Goal: Information Seeking & Learning: Find specific page/section

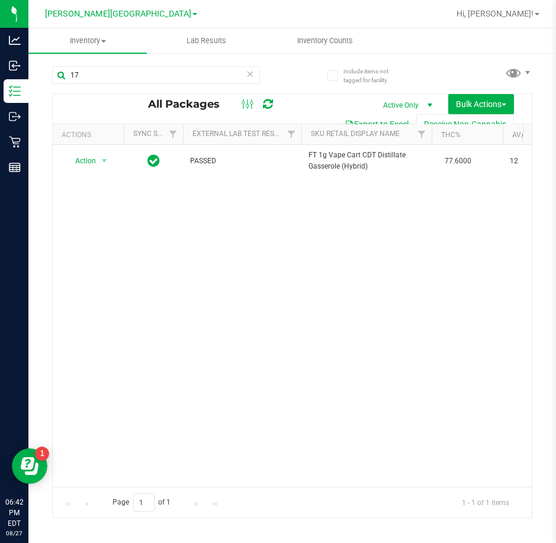
type input "1"
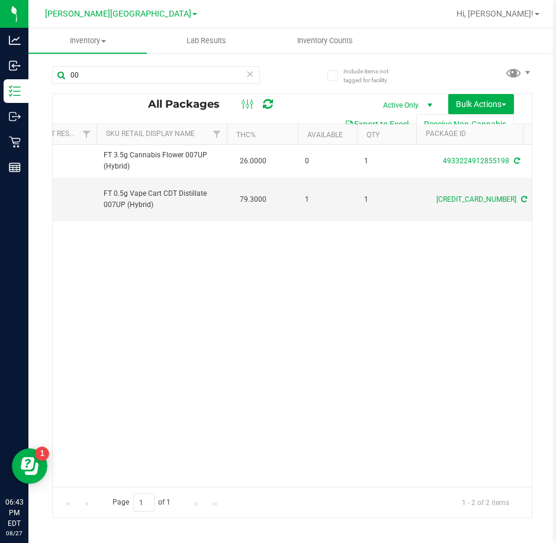
type input "0"
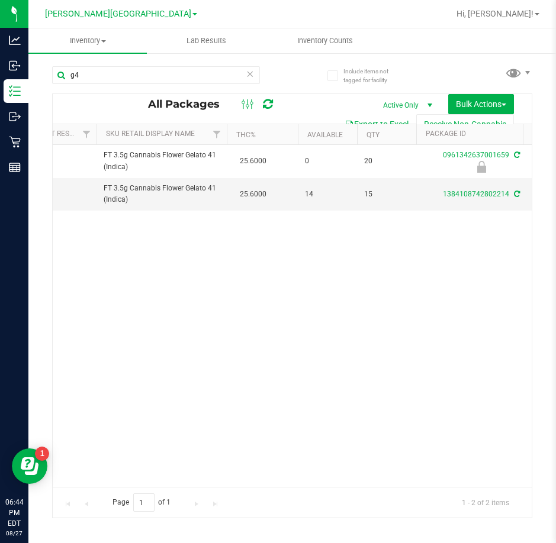
type input "g"
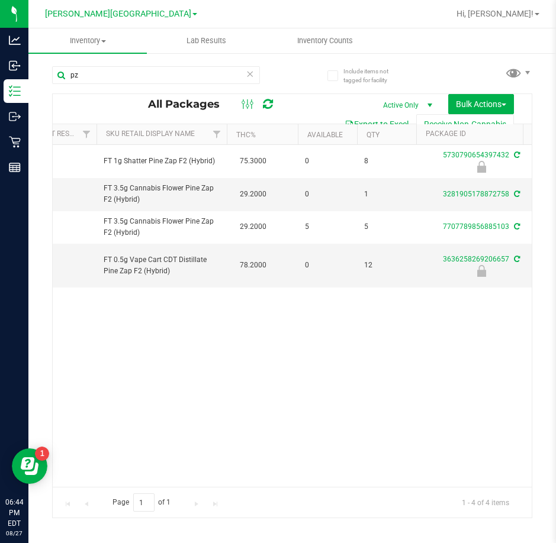
type input "p"
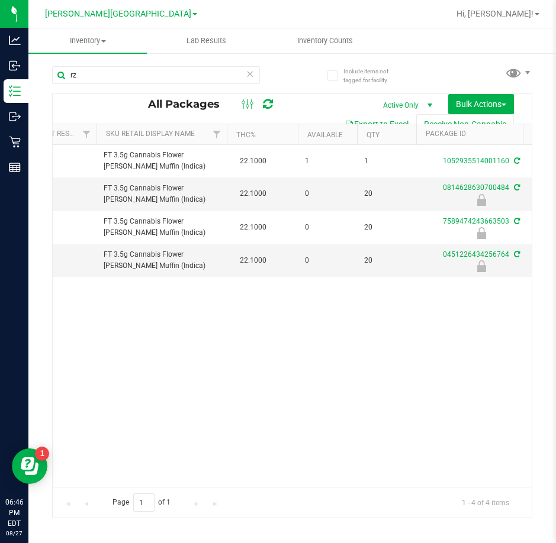
type input "r"
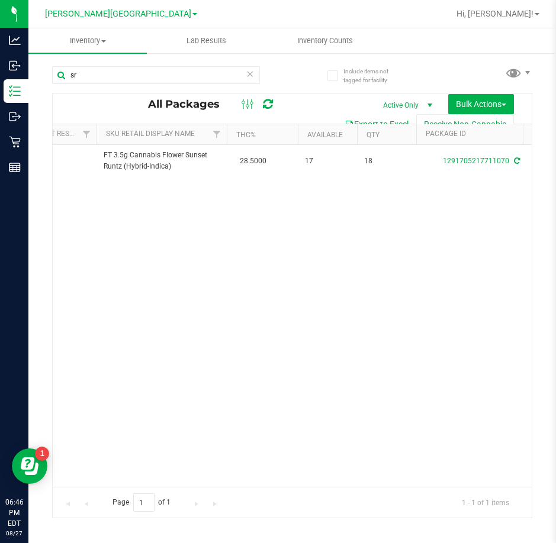
type input "s"
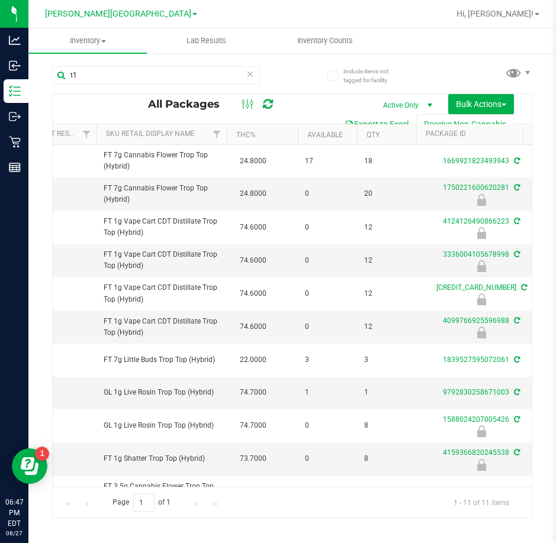
type input "t"
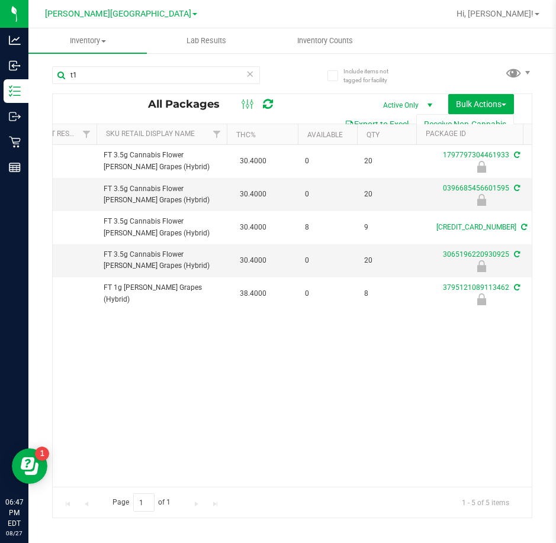
type input "t"
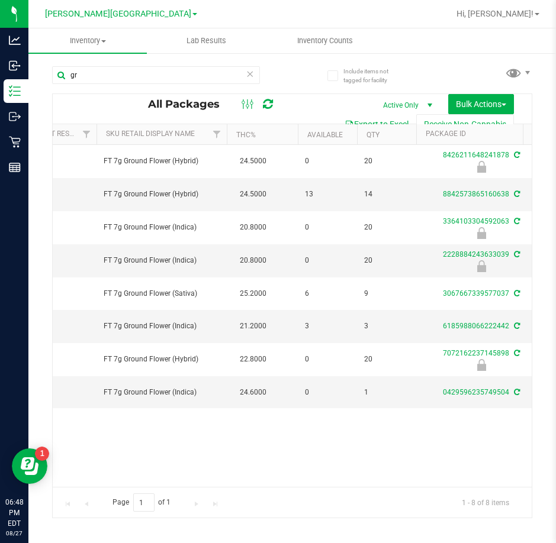
type input "g"
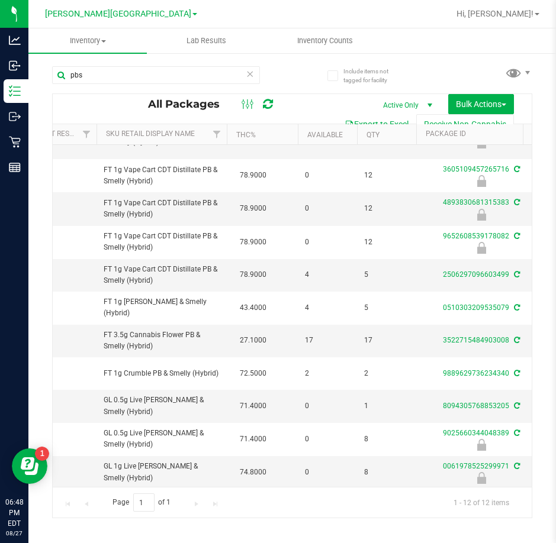
scroll to position [80, 205]
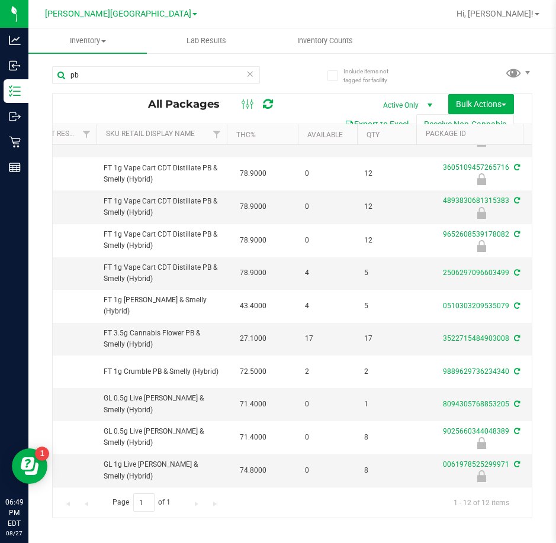
type input "p"
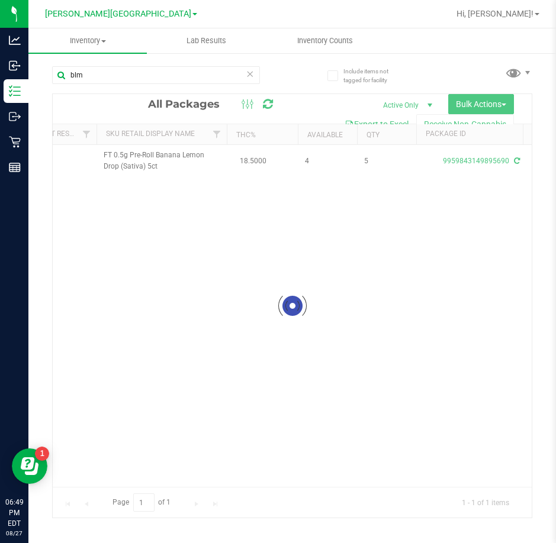
scroll to position [0, 205]
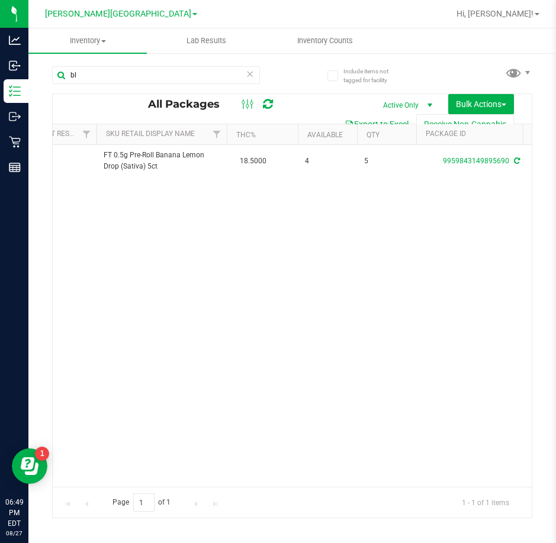
type input "b"
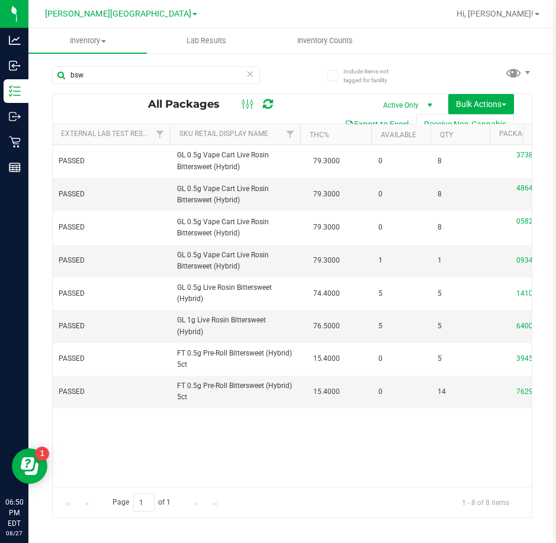
scroll to position [0, 134]
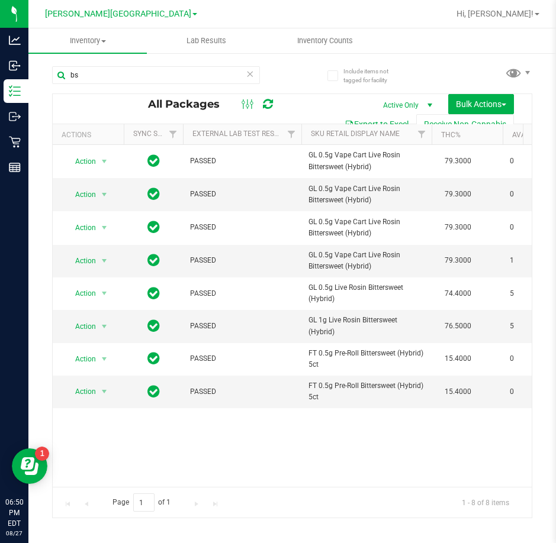
type input "b"
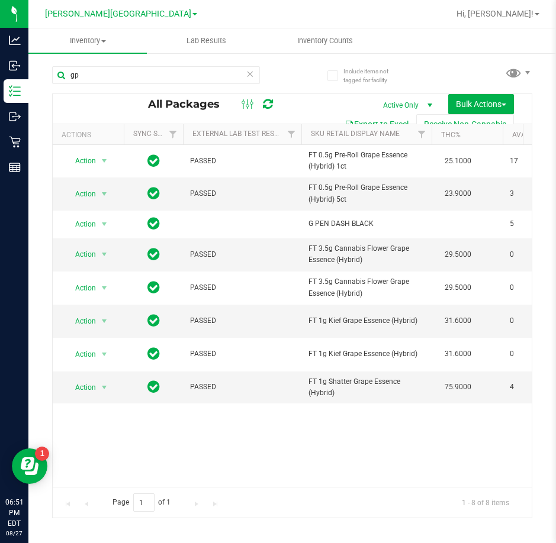
type input "g"
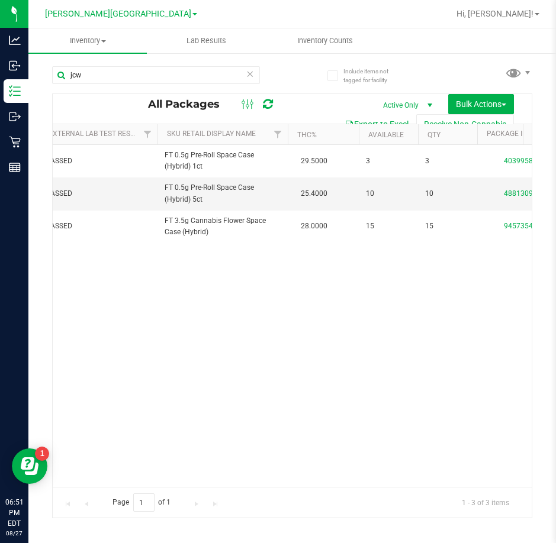
scroll to position [0, 141]
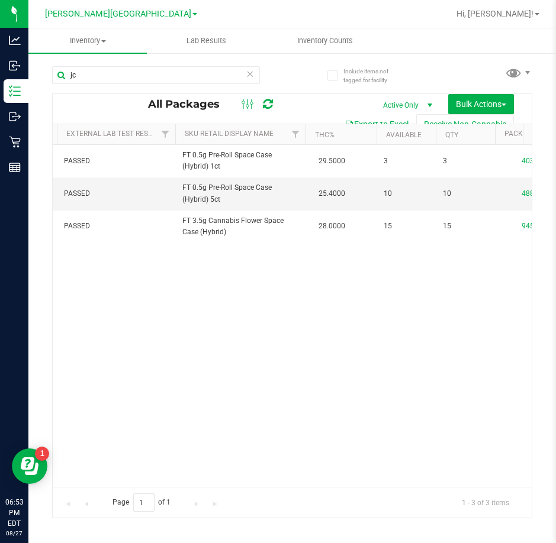
type input "j"
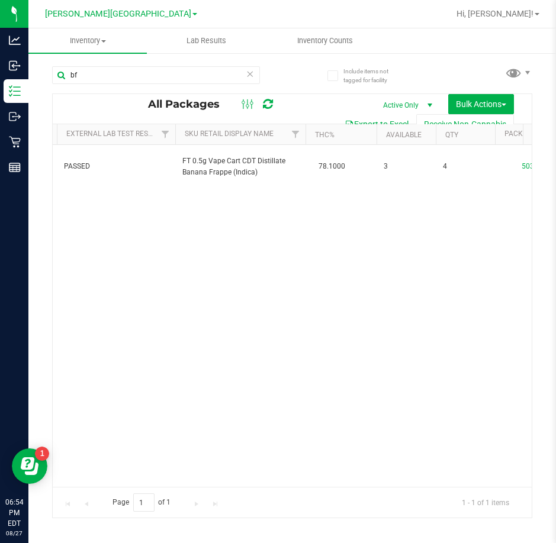
type input "b"
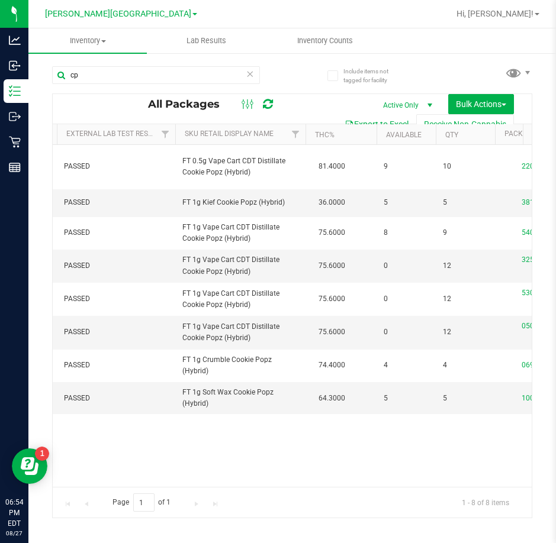
type input "c"
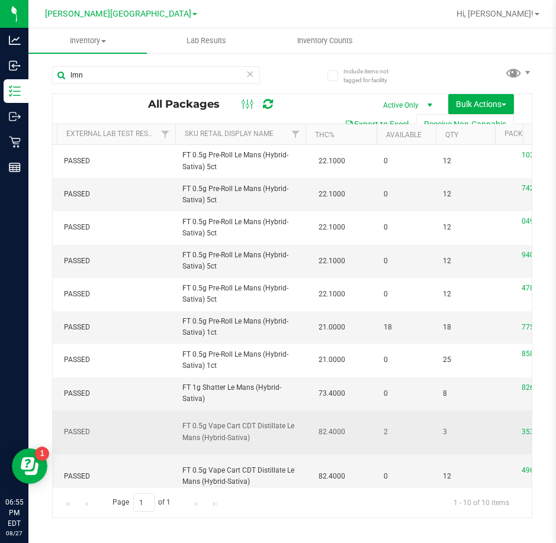
scroll to position [20, 126]
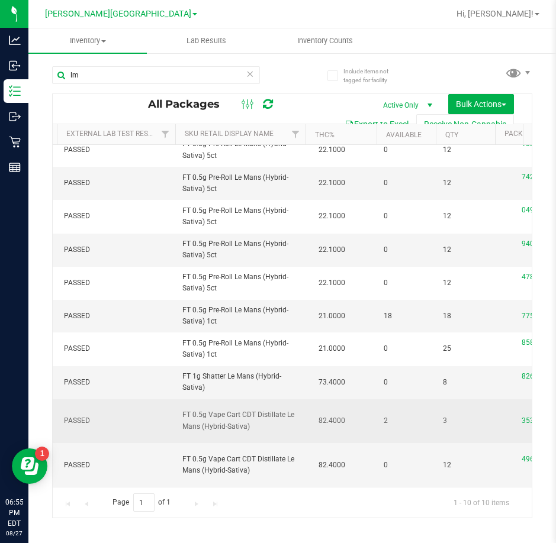
type input "l"
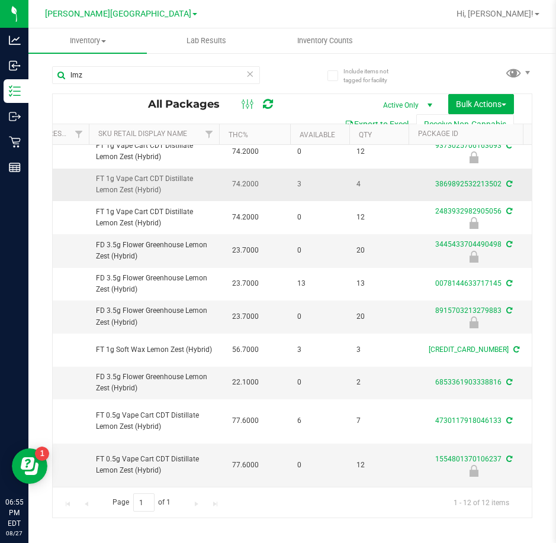
scroll to position [118, 212]
type input "l"
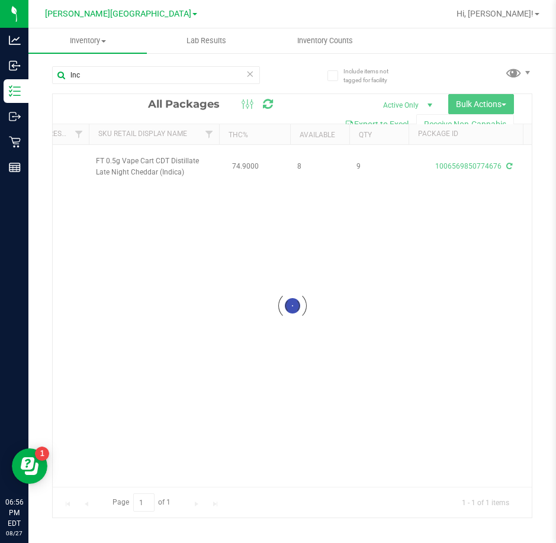
scroll to position [0, 212]
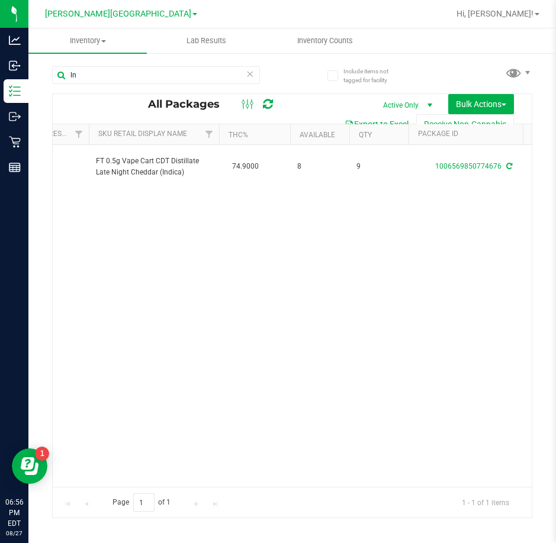
type input "l"
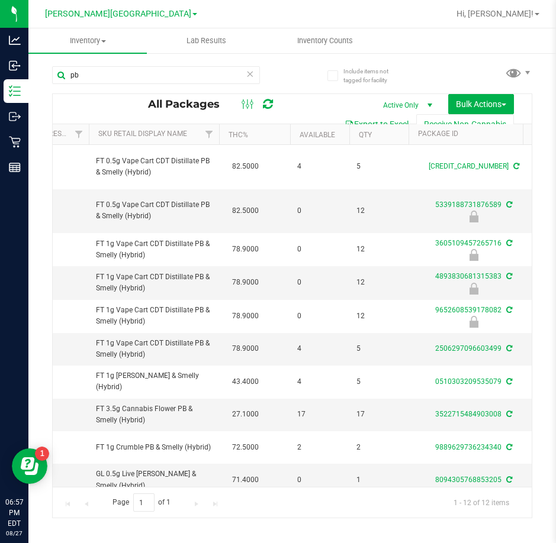
type input "p"
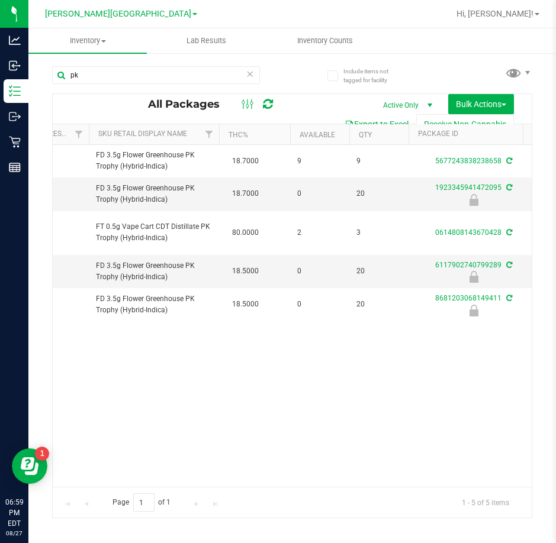
type input "p"
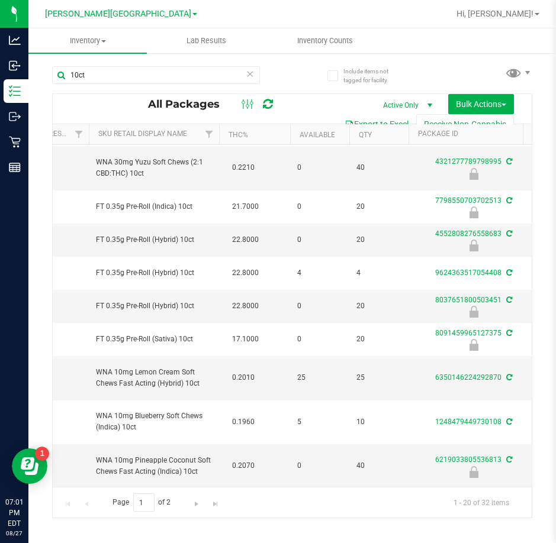
scroll to position [147, 212]
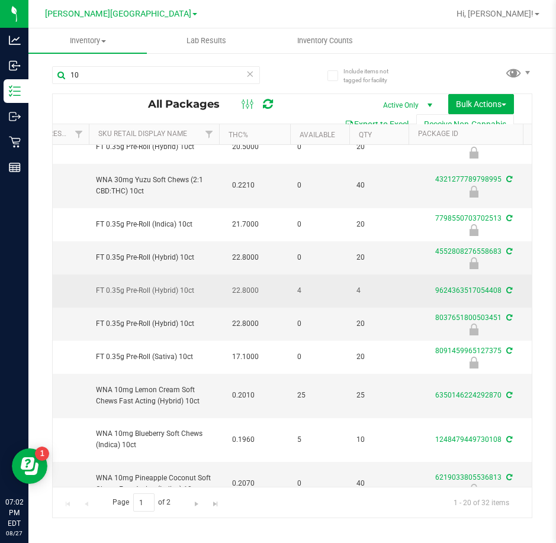
type input "1"
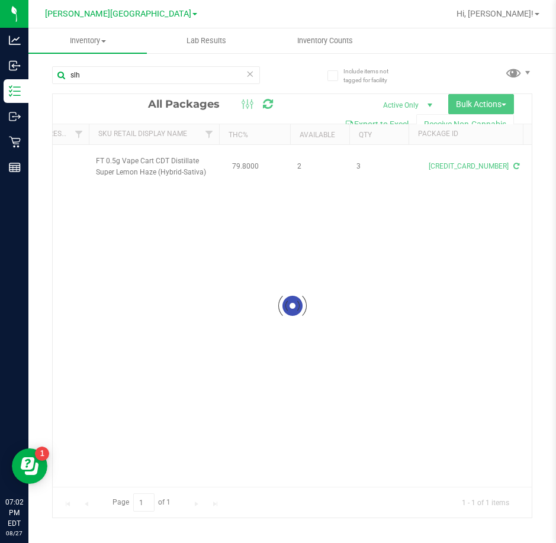
scroll to position [0, 212]
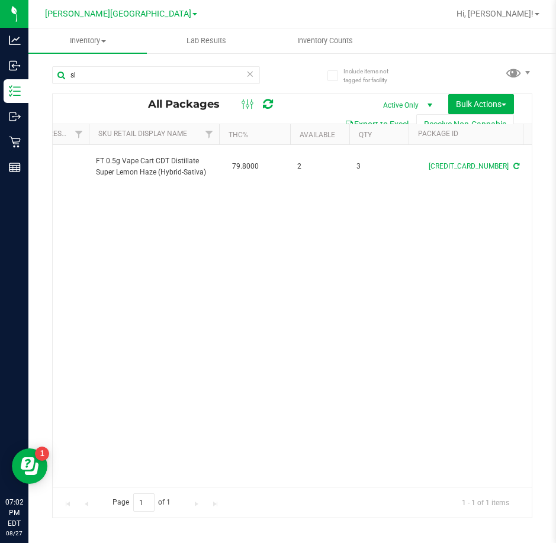
type input "s"
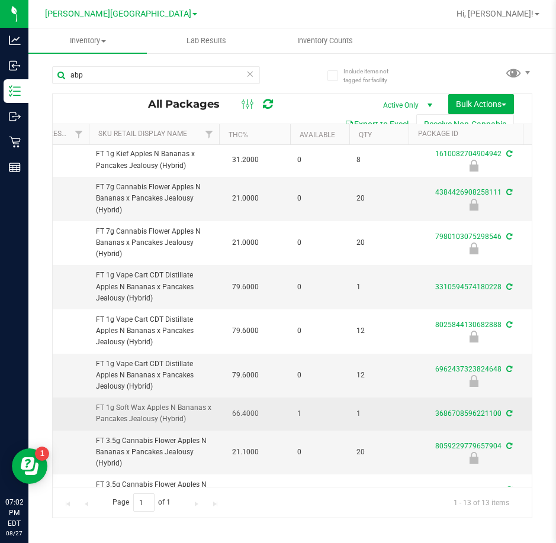
scroll to position [0, 212]
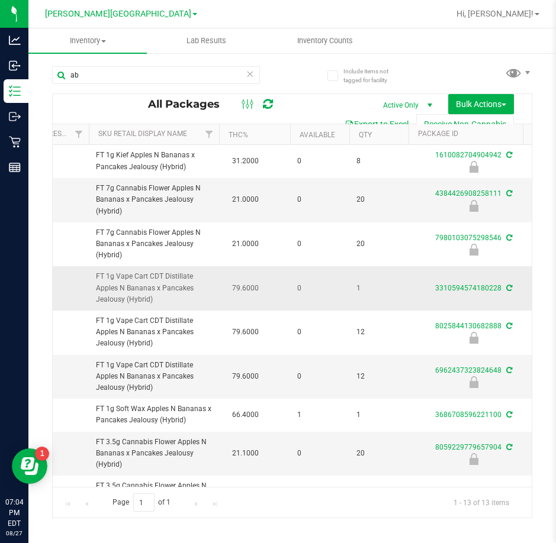
type input "a"
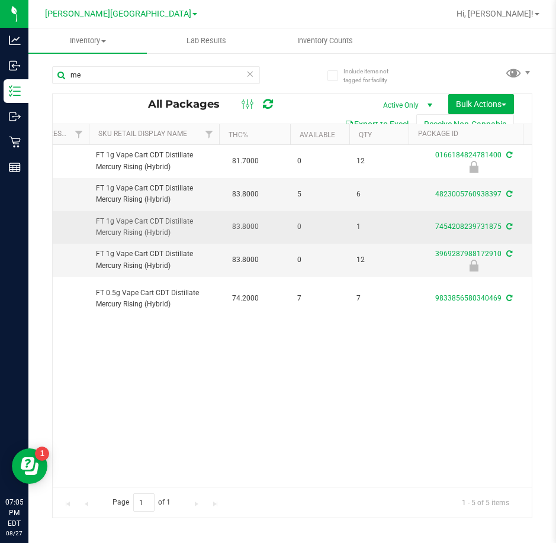
type input "m"
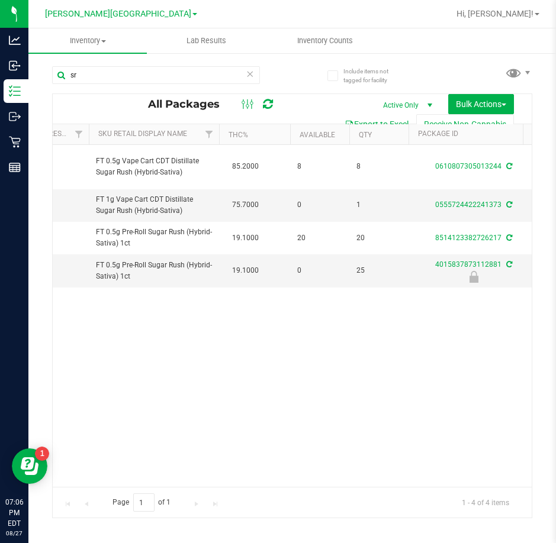
type input "s"
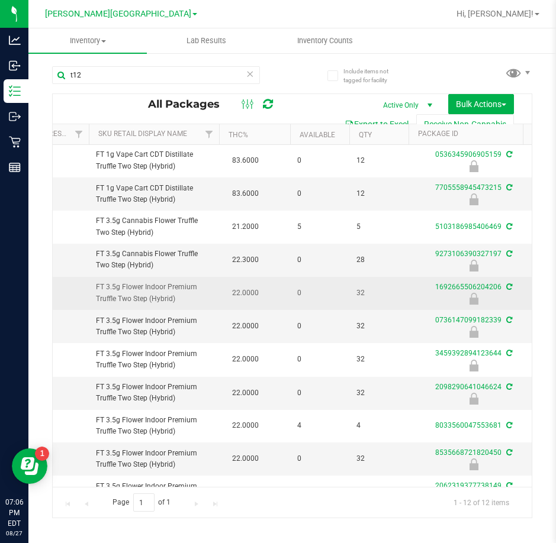
scroll to position [0, 212]
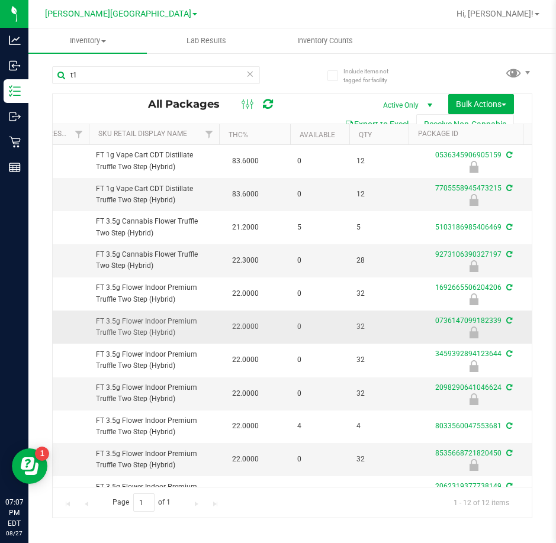
type input "t"
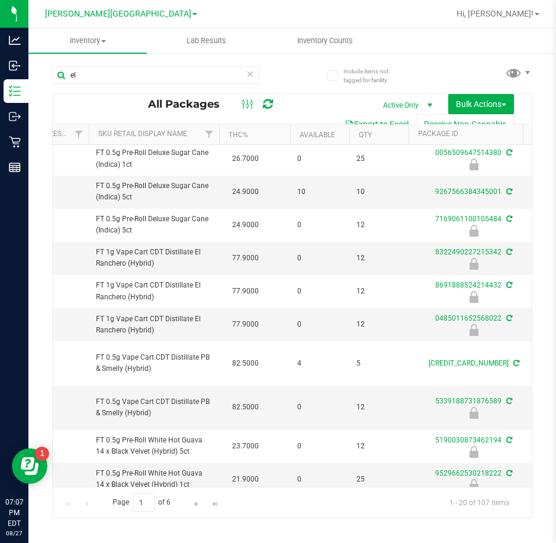
scroll to position [0, 212]
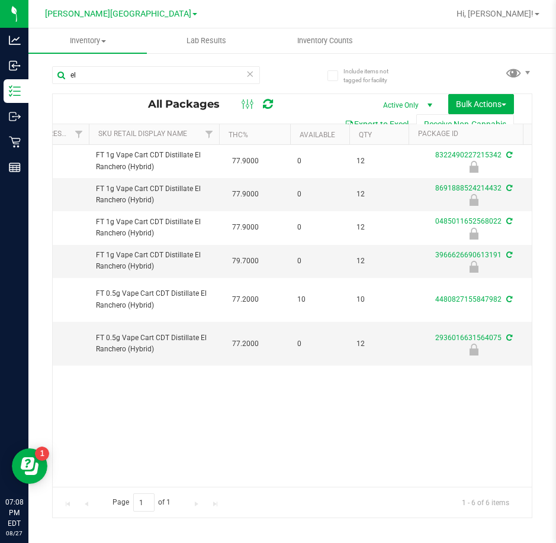
type input "e"
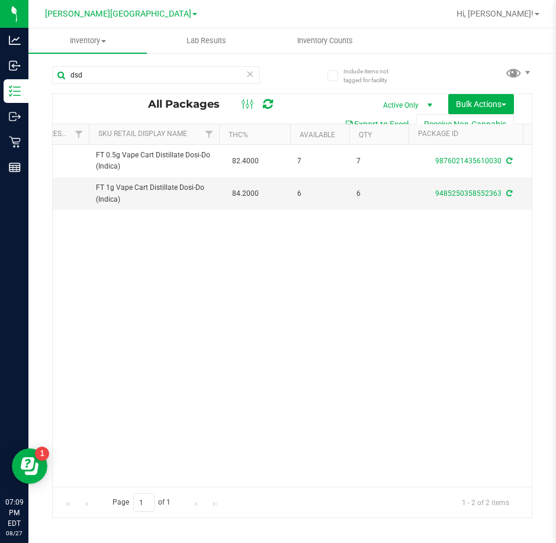
drag, startPoint x: 417, startPoint y: 306, endPoint x: 377, endPoint y: 312, distance: 39.5
click at [378, 312] on div "Action Action Adjust qty Create package Edit attributes Global inventory Locate…" at bounding box center [292, 316] width 479 height 342
click at [124, 75] on input "dsd" at bounding box center [156, 75] width 208 height 18
type input "d"
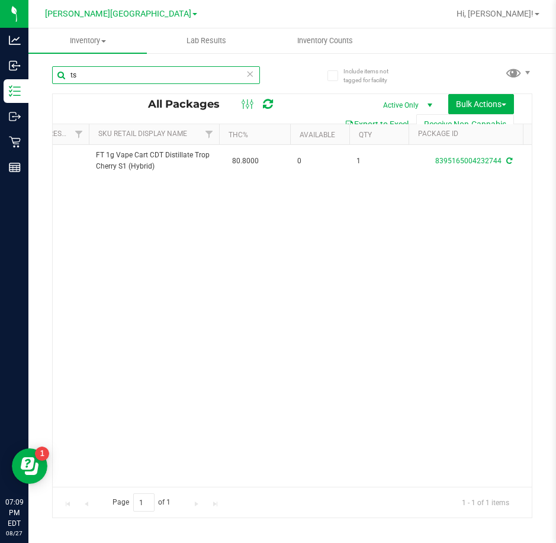
type input "t"
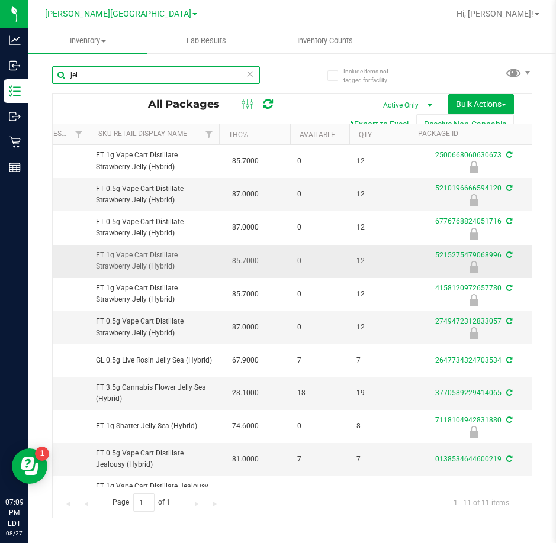
scroll to position [30, 212]
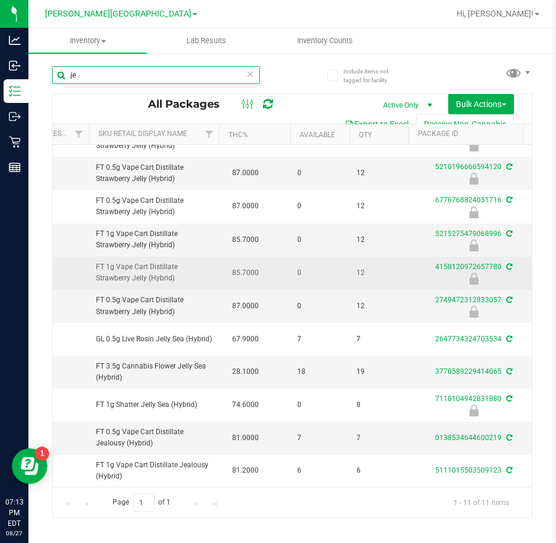
type input "j"
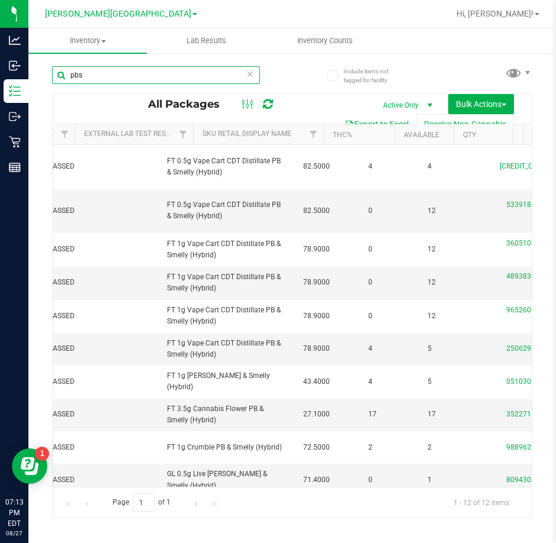
scroll to position [0, 141]
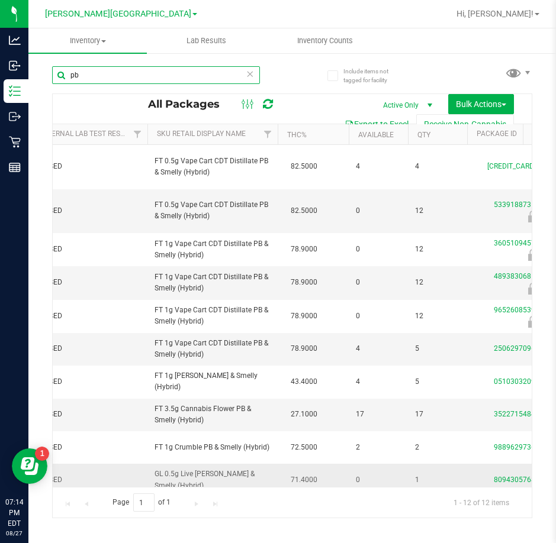
type input "p"
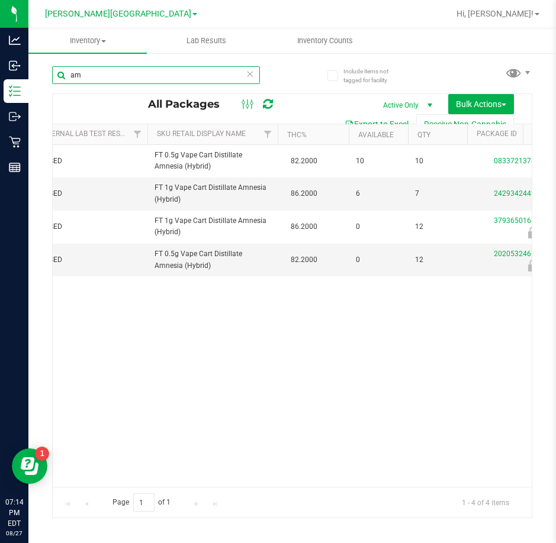
type input "a"
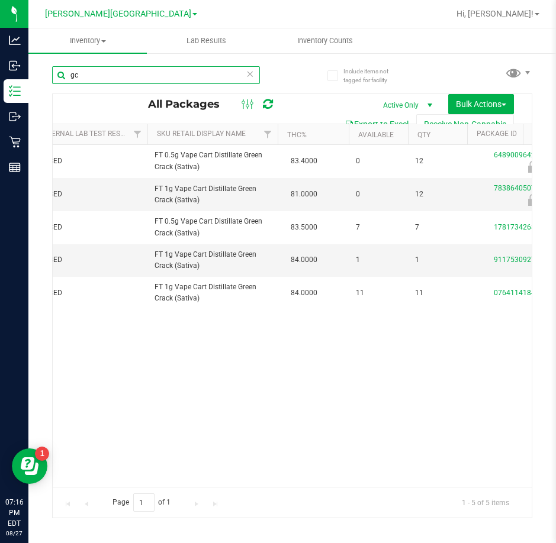
type input "g"
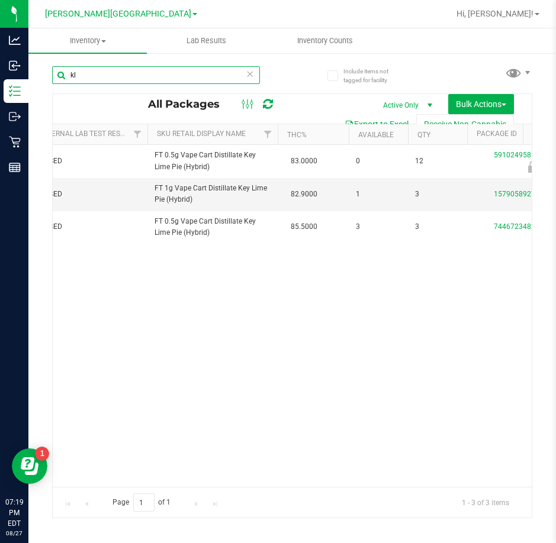
type input "k"
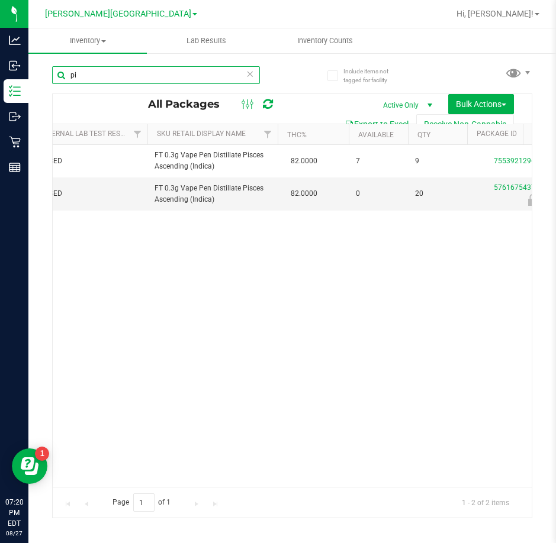
type input "p"
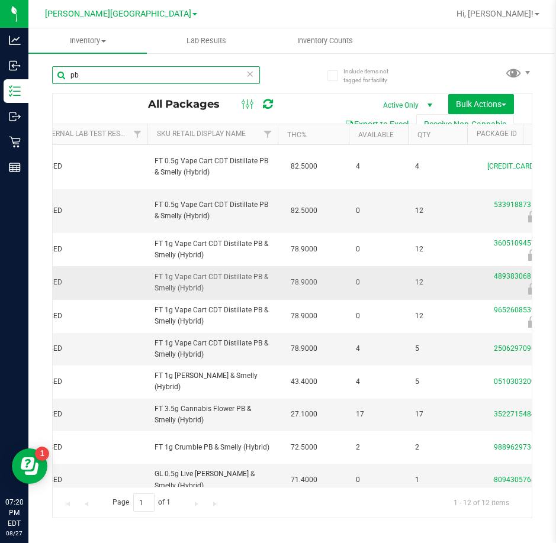
type input "p"
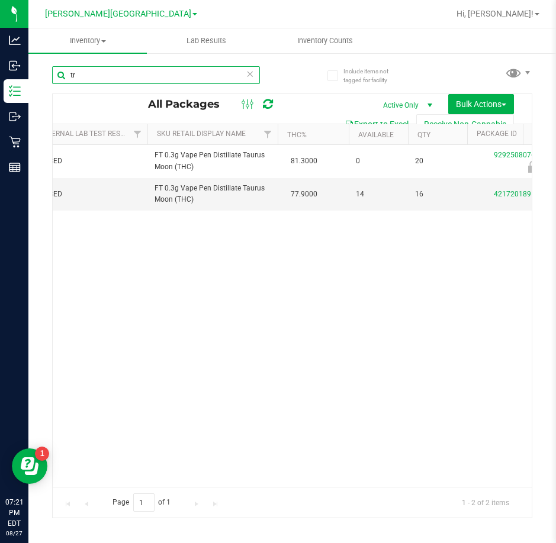
type input "t"
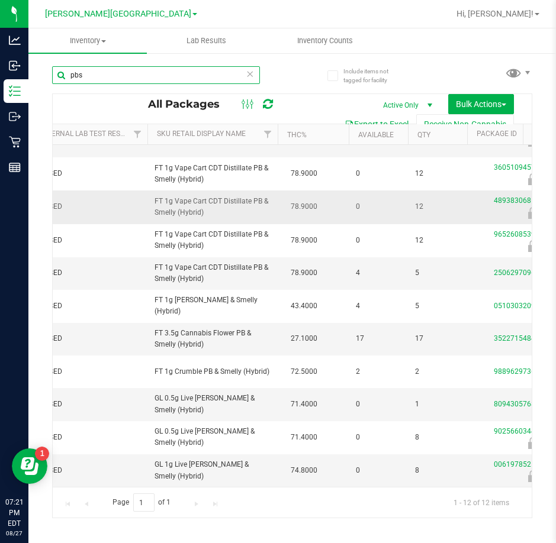
scroll to position [80, 154]
type input "p"
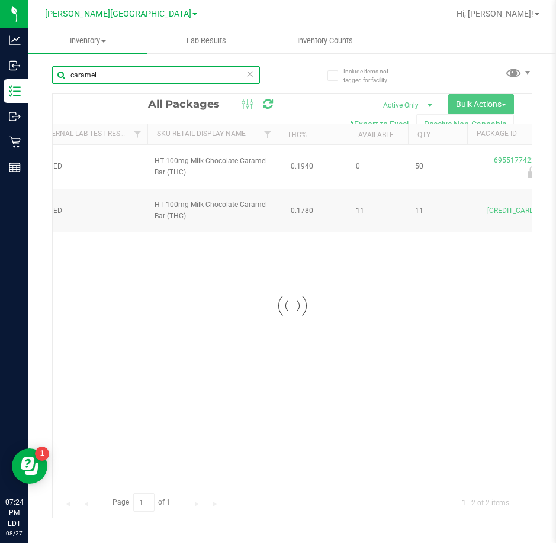
scroll to position [0, 154]
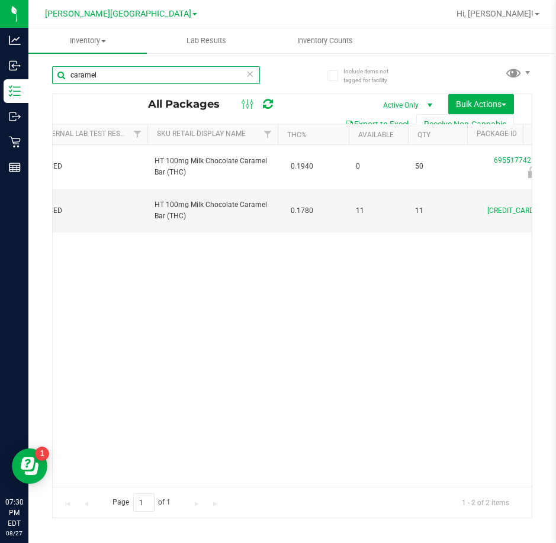
click at [143, 73] on input "caramel" at bounding box center [156, 75] width 208 height 18
type input "c"
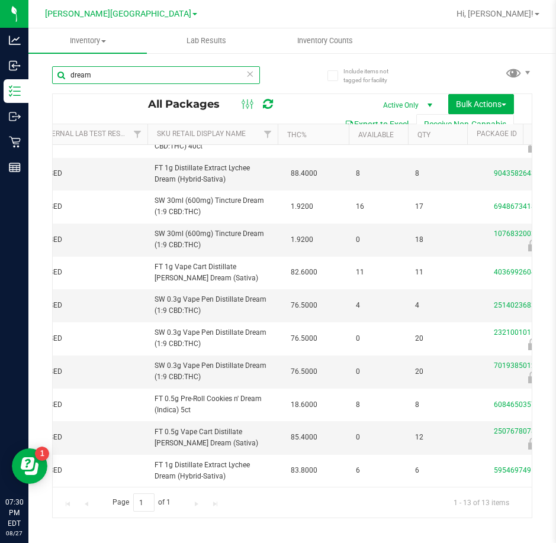
scroll to position [93, 154]
click at [138, 72] on input "dream" at bounding box center [156, 75] width 208 height 18
type input "d"
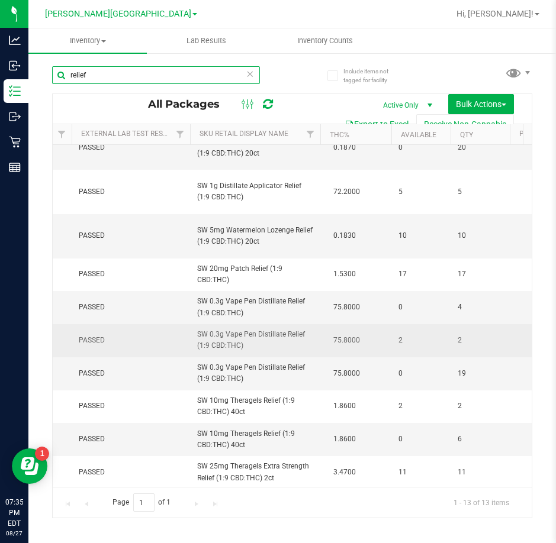
scroll to position [129, 111]
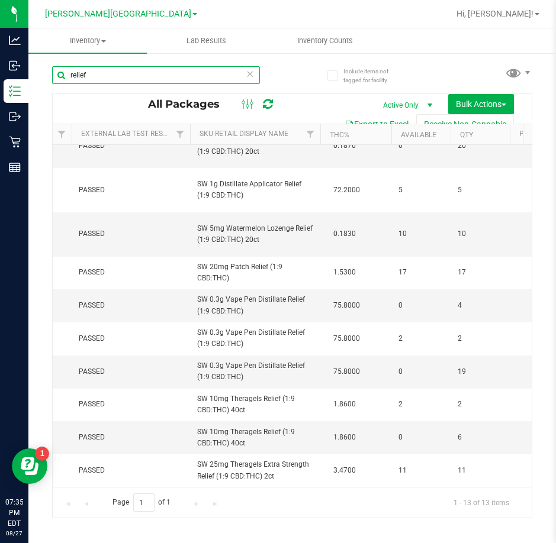
click at [139, 80] on input "relief" at bounding box center [156, 75] width 208 height 18
type input "r"
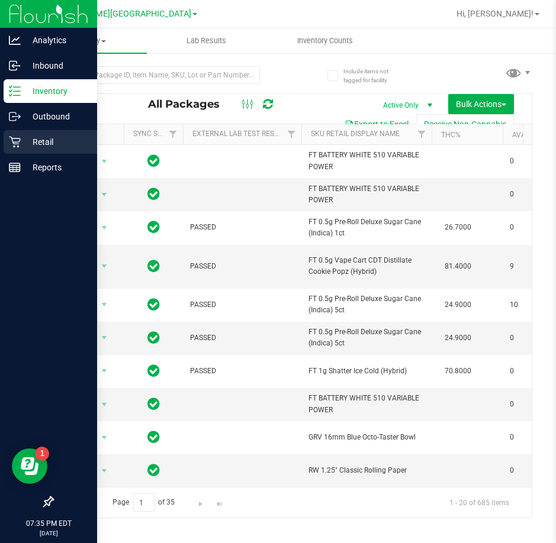
click at [35, 141] on p "Retail" at bounding box center [56, 142] width 71 height 14
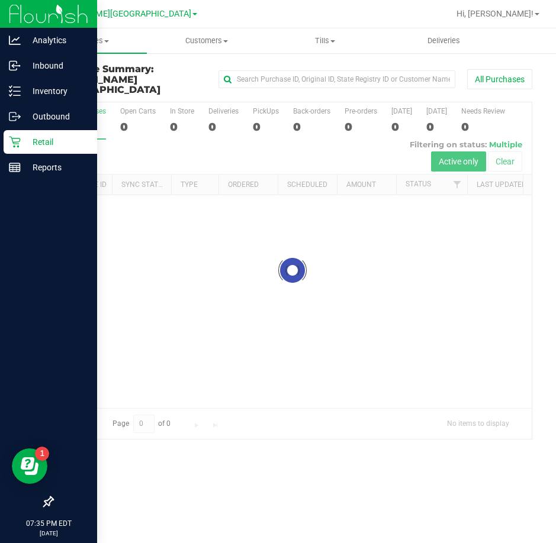
click at [20, 138] on icon at bounding box center [15, 142] width 12 height 12
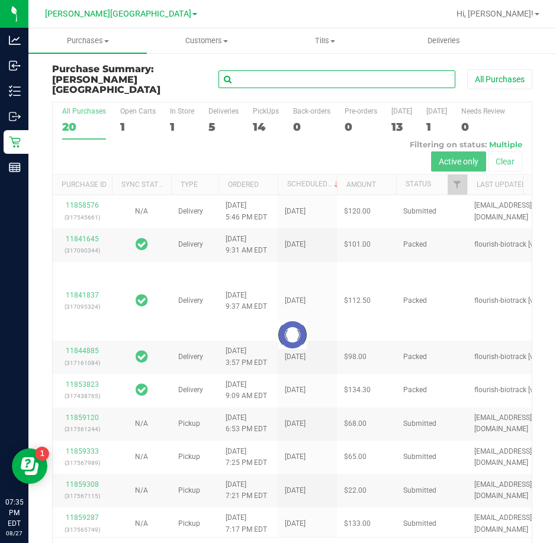
click at [260, 78] on input "text" at bounding box center [336, 79] width 237 height 18
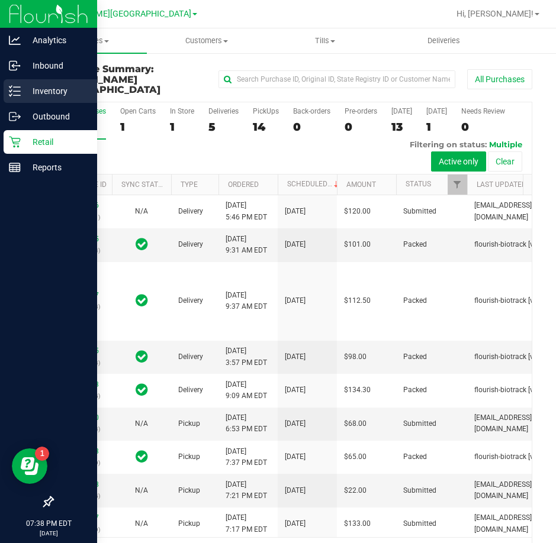
click at [17, 91] on line at bounding box center [17, 91] width 7 height 0
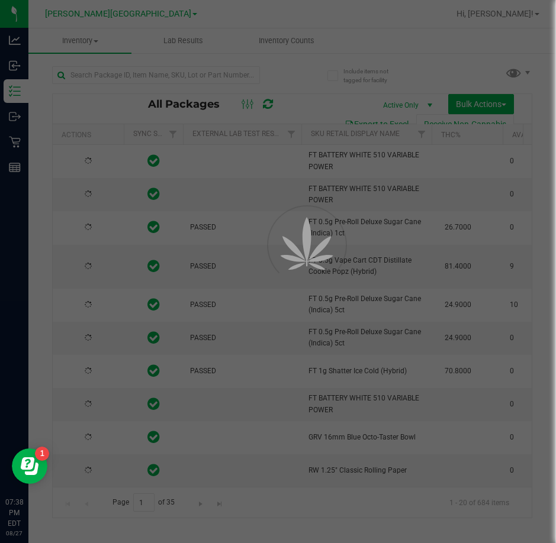
click at [143, 78] on div at bounding box center [278, 271] width 556 height 543
click at [156, 80] on div at bounding box center [278, 271] width 556 height 543
type input "[DATE]"
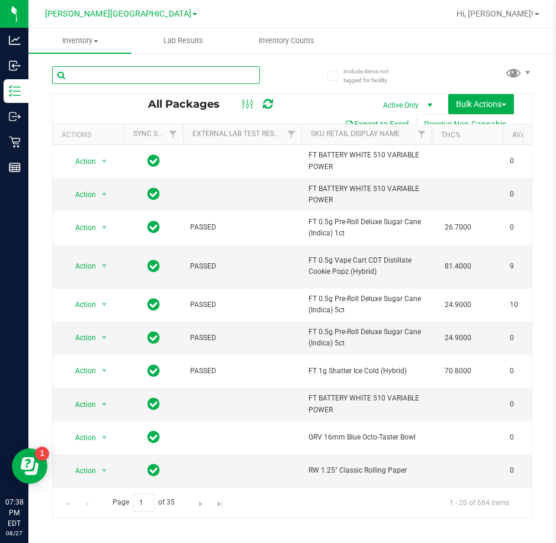
click at [162, 75] on input "text" at bounding box center [156, 75] width 208 height 18
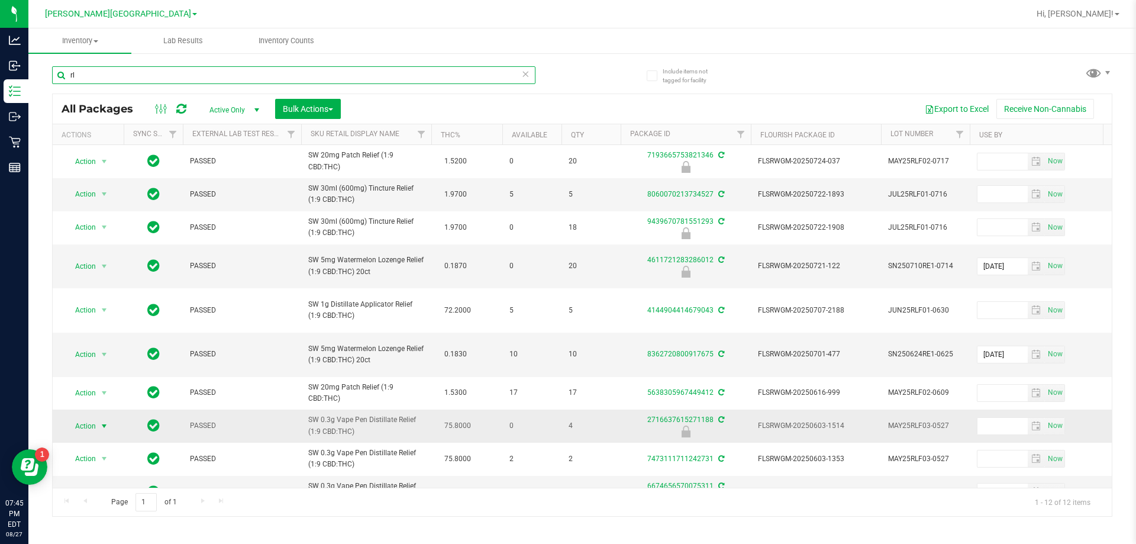
type input "r"
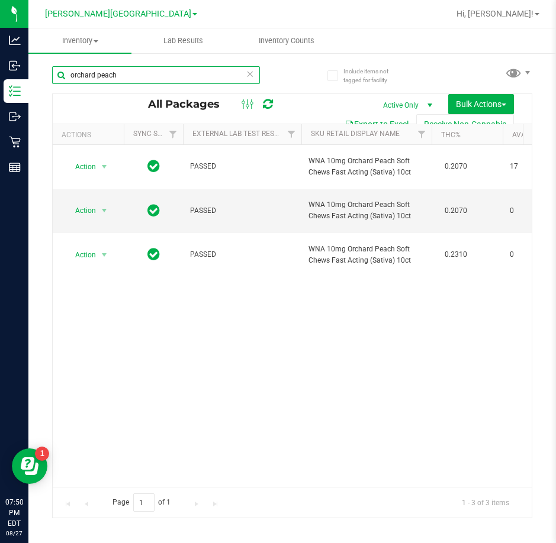
type input "orchard peach"
click at [525, 18] on span "Hi, [PERSON_NAME]!" at bounding box center [494, 13] width 77 height 9
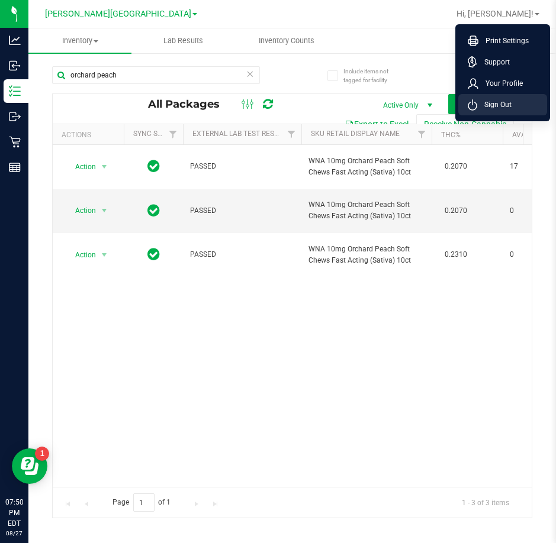
click at [511, 102] on li "Sign Out" at bounding box center [502, 104] width 89 height 21
